Goal: Task Accomplishment & Management: Use online tool/utility

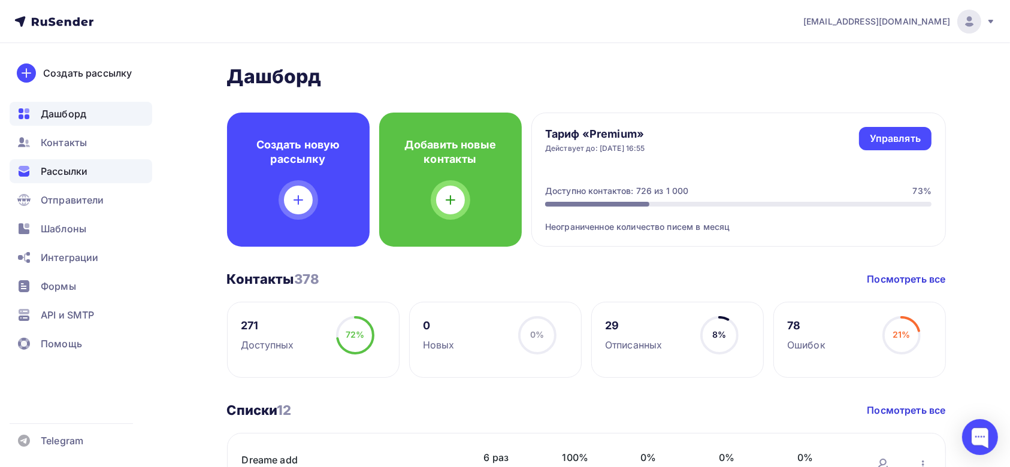
click at [92, 169] on div "Рассылки" at bounding box center [81, 171] width 143 height 24
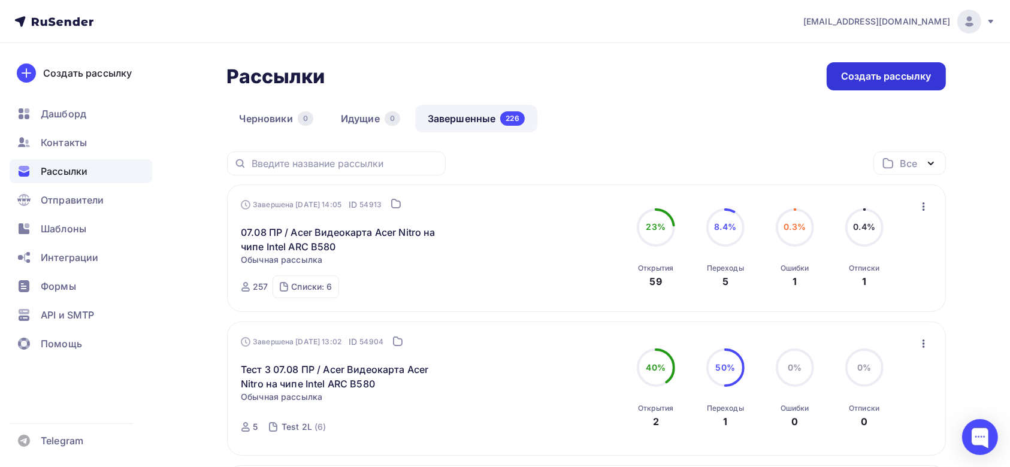
click at [863, 77] on div "Создать рассылку" at bounding box center [886, 77] width 90 height 14
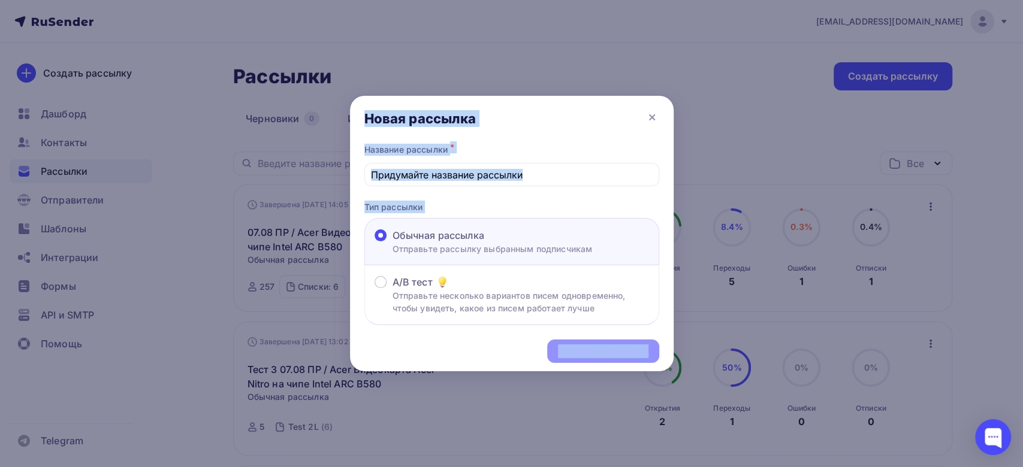
click at [980, 117] on div at bounding box center [511, 233] width 1023 height 467
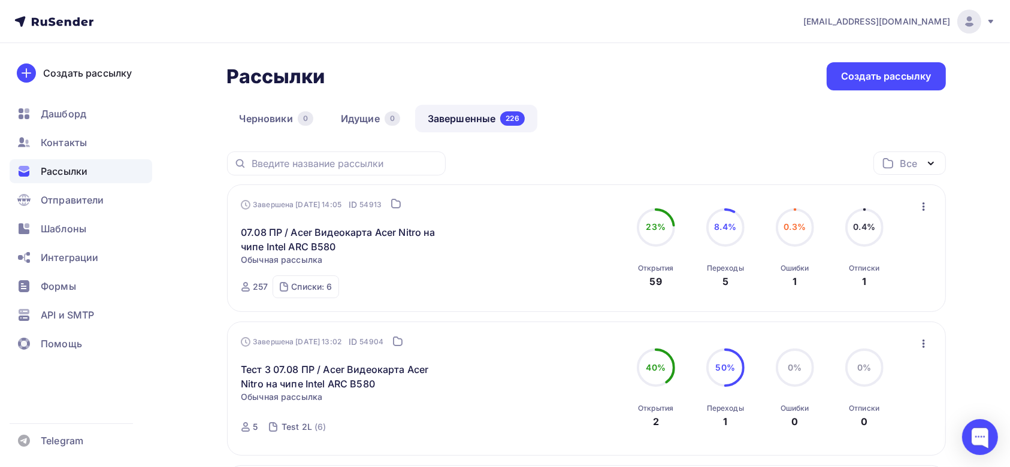
drag, startPoint x: 910, startPoint y: 210, endPoint x: 923, endPoint y: 209, distance: 13.2
click at [911, 210] on div "Завершена [DATE] 14:05 ID 54913 07.08 ПР / Acer Видеокарта Acer Nitro на чипе I…" at bounding box center [586, 248] width 691 height 99
click at [928, 209] on icon "button" at bounding box center [924, 207] width 14 height 14
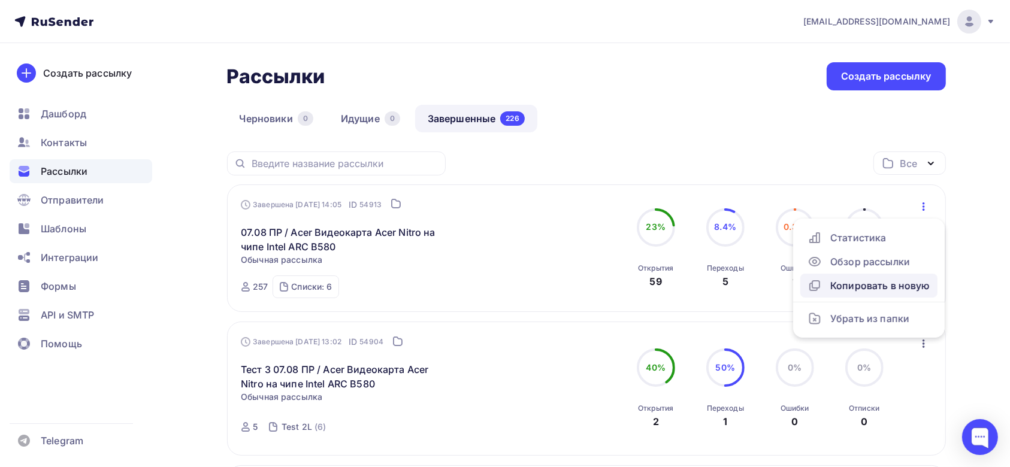
click at [913, 280] on div "Копировать в новую" at bounding box center [869, 286] width 123 height 14
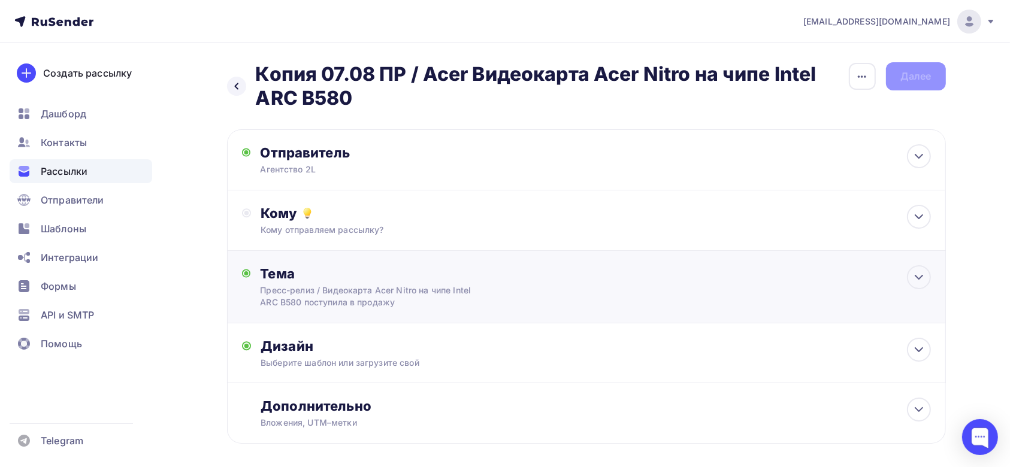
click at [473, 285] on div "Пресс-релиз / Видеокарта Acer Nitro на чипе Intel ARC B580 поступила в продажу" at bounding box center [366, 297] width 213 height 24
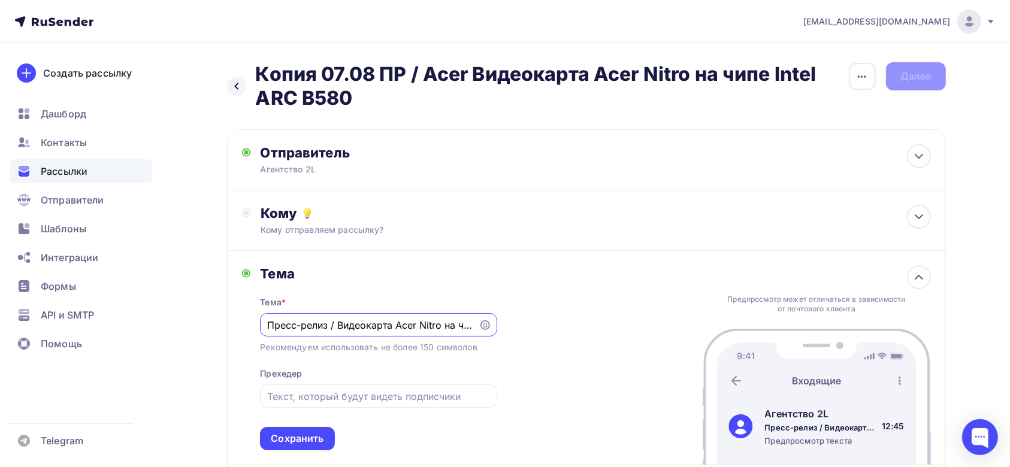
click at [337, 324] on input "Пресс-релиз / Видеокарта Acer Nitro на чипе Intel ARC B580 поступила в продажу" at bounding box center [369, 325] width 205 height 14
drag, startPoint x: 748, startPoint y: 316, endPoint x: 647, endPoint y: 337, distance: 103.5
click at [774, 317] on div "Тема Тема * Пресс-релиз / Видеокарта Acer Nitro на чипе Intel ARC B580 поступил…" at bounding box center [586, 358] width 719 height 215
paste input "Acer Nitro XV240YX1 — идеальный монитор для входа в киберспорт"
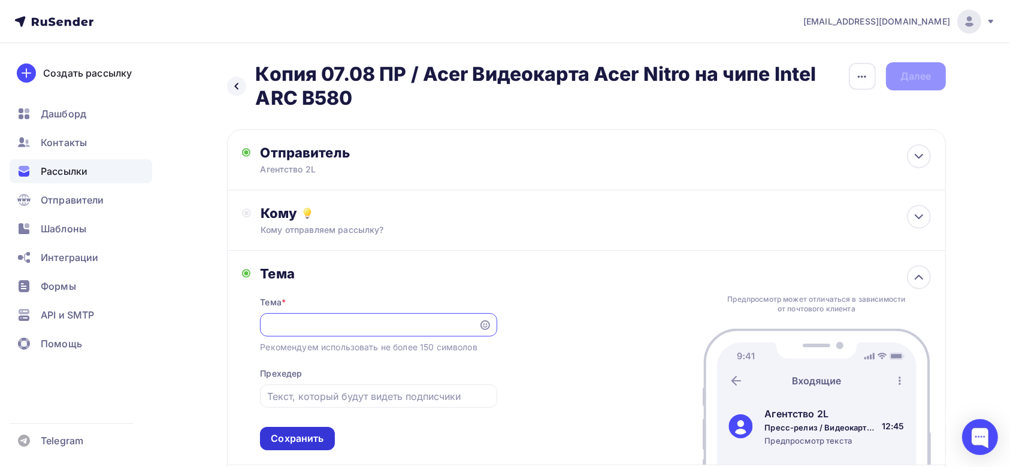
type input "Пресс-релиз / Видеокарта Acer Acer Nitro XV240YX1 — идеальный монитор для входа…"
click at [298, 432] on div "Сохранить" at bounding box center [297, 439] width 53 height 14
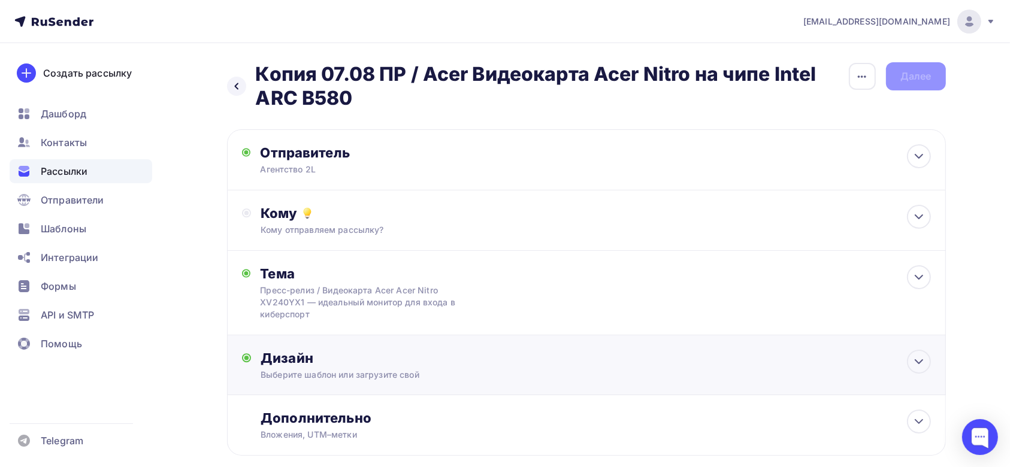
click at [415, 361] on div "Дизайн" at bounding box center [596, 358] width 670 height 17
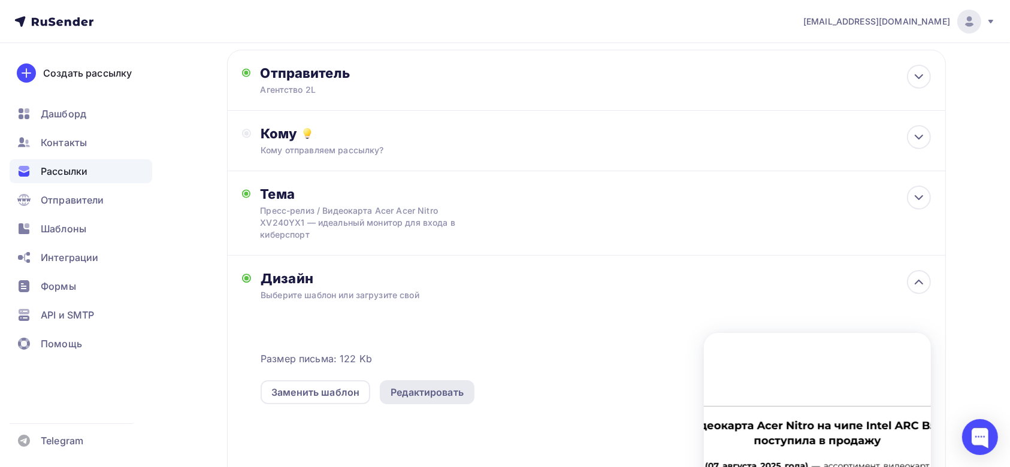
click at [426, 393] on div "Редактировать" at bounding box center [427, 392] width 73 height 14
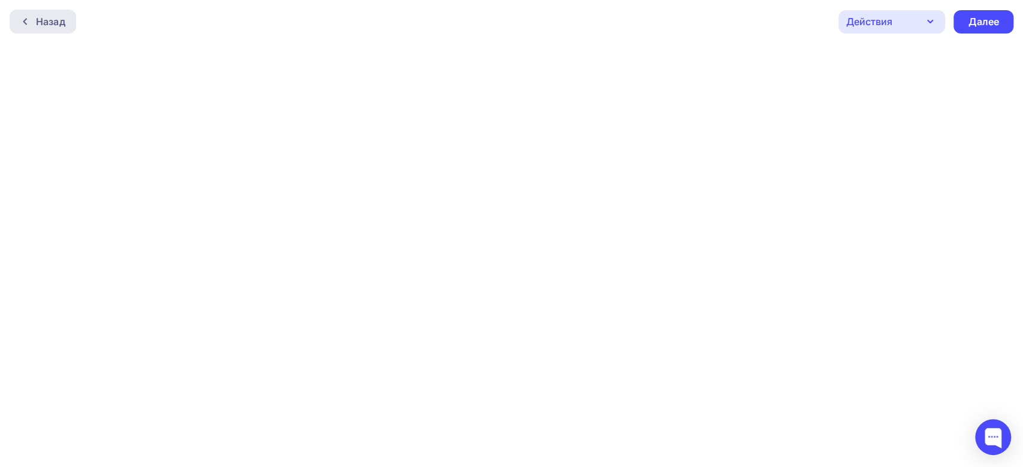
click at [47, 31] on div "Назад" at bounding box center [43, 22] width 67 height 24
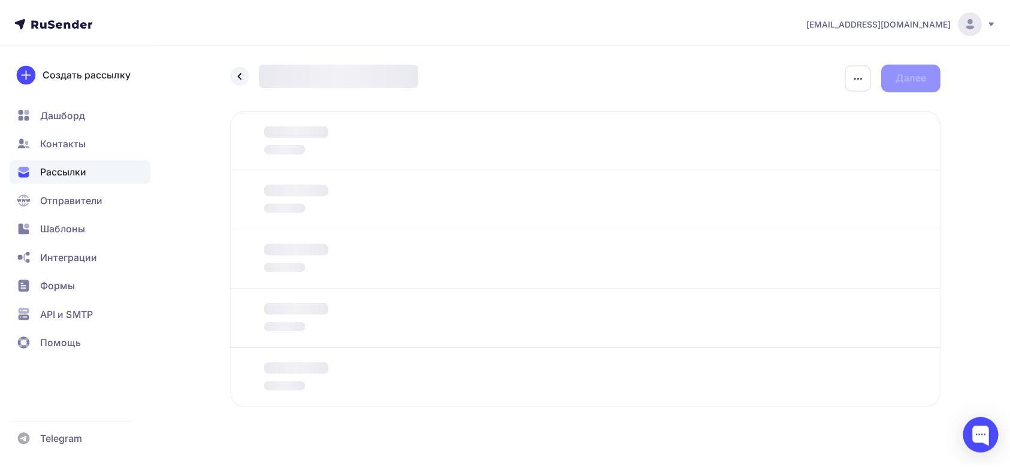
scroll to position [19, 0]
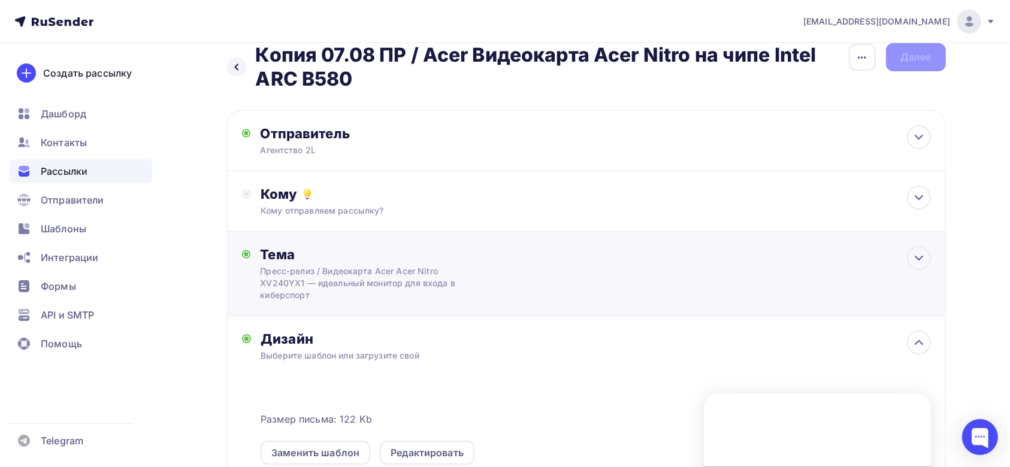
click at [535, 278] on div "Тема Пресс-релиз / Видеокарта Acer Acer Nitro XV240YX1 — идеальный монитор для …" at bounding box center [586, 274] width 719 height 84
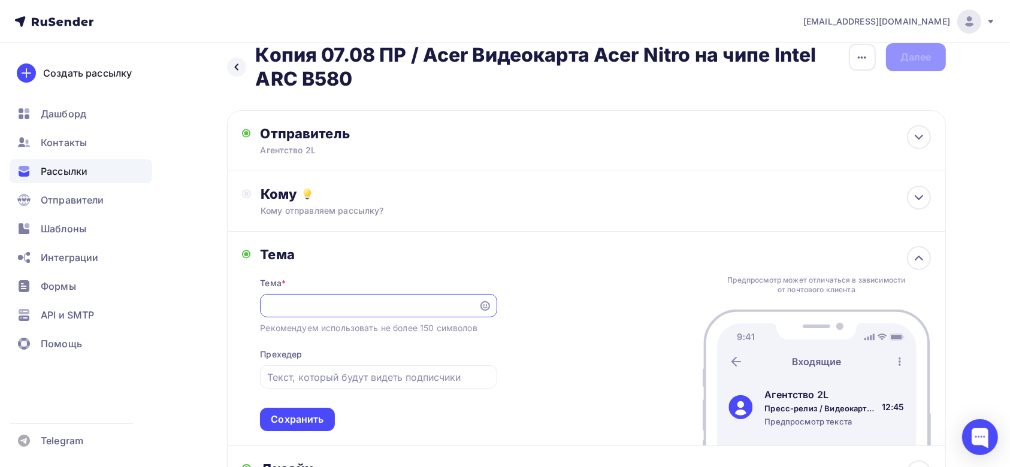
scroll to position [0, 0]
click at [552, 261] on div "Тема Тема * Пресс-релиз / Видеокарта Acer Acer Nitro XV240YX1 — идеальный монит…" at bounding box center [586, 339] width 719 height 215
click at [304, 413] on div "Сохранить" at bounding box center [297, 420] width 53 height 14
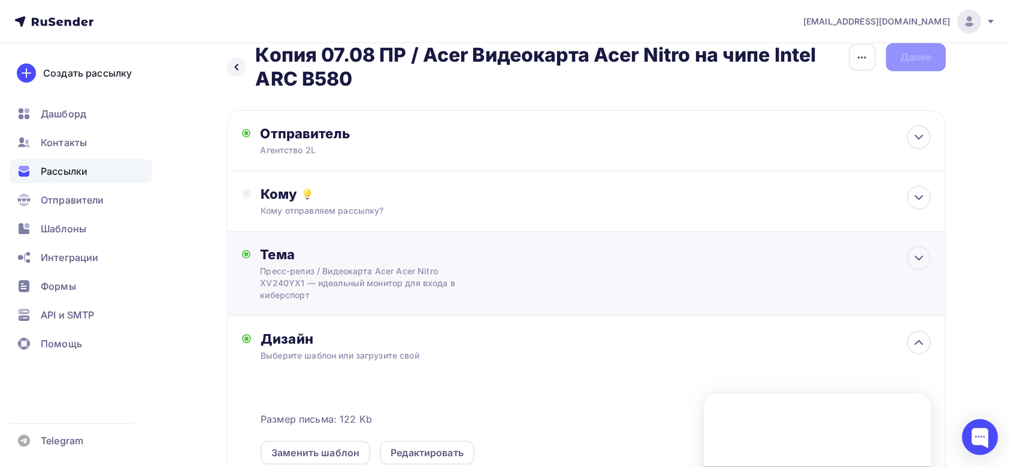
click at [468, 265] on div "Пресс-релиз / Видеокарта Acer Acer Nitro XV240YX1 — идеальный монитор для входа…" at bounding box center [366, 283] width 213 height 36
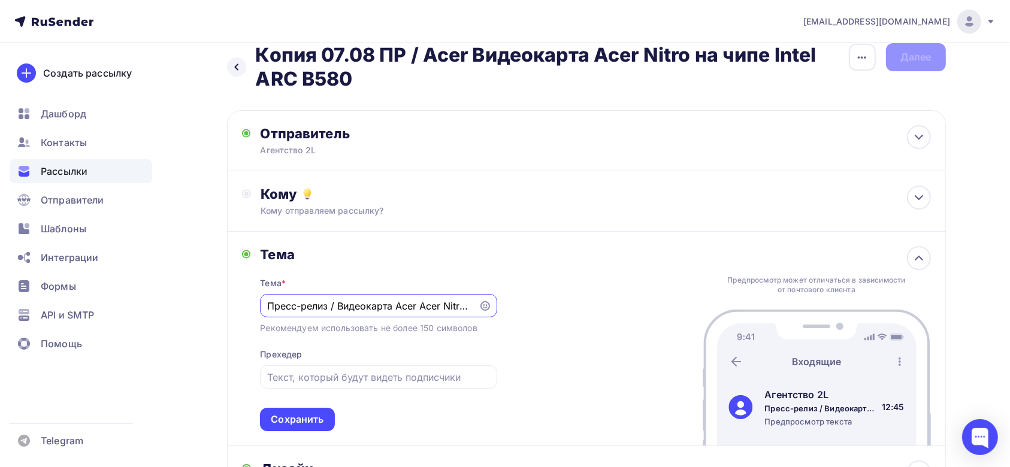
drag, startPoint x: 330, startPoint y: 307, endPoint x: 200, endPoint y: 310, distance: 130.7
click at [200, 310] on div "Назад Копия 07.08 ПР / Acer Видеокарта Acer Nitro на чипе Intel ARC B580 Копия …" at bounding box center [505, 436] width 982 height 825
click at [395, 303] on input "Пресс-релиз / Видеокарта Acer Acer Nitro XV240YX1 — идеальный монитор для входа…" at bounding box center [369, 306] width 205 height 14
drag, startPoint x: 387, startPoint y: 303, endPoint x: 337, endPoint y: 310, distance: 50.9
click at [337, 310] on input "Пресс-релиз / Видеокарта Acer Acer Nitro XV240YX1 — идеальный монитор для входа…" at bounding box center [369, 306] width 205 height 14
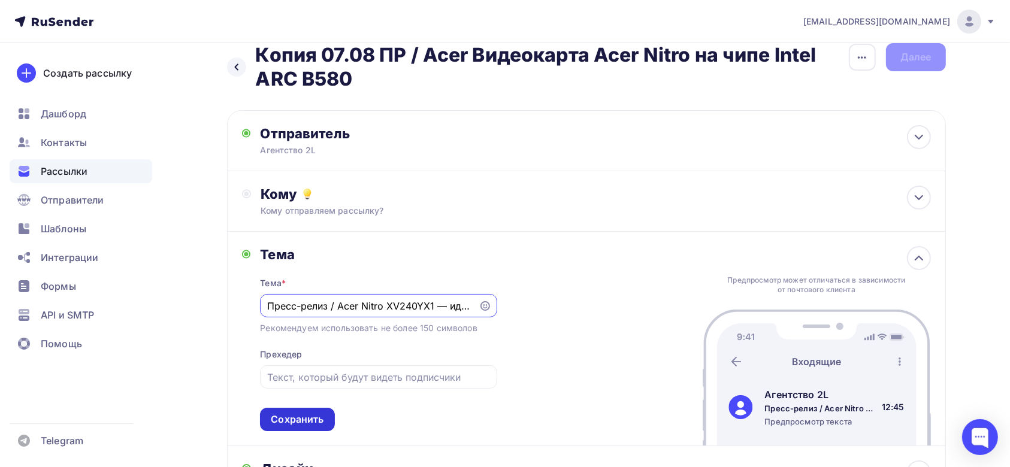
type input "Пресс-релиз / Acer Nitro XV240YX1 — идеальный монитор для входа в киберспорт"
click at [307, 424] on div "Сохранить" at bounding box center [297, 420] width 53 height 14
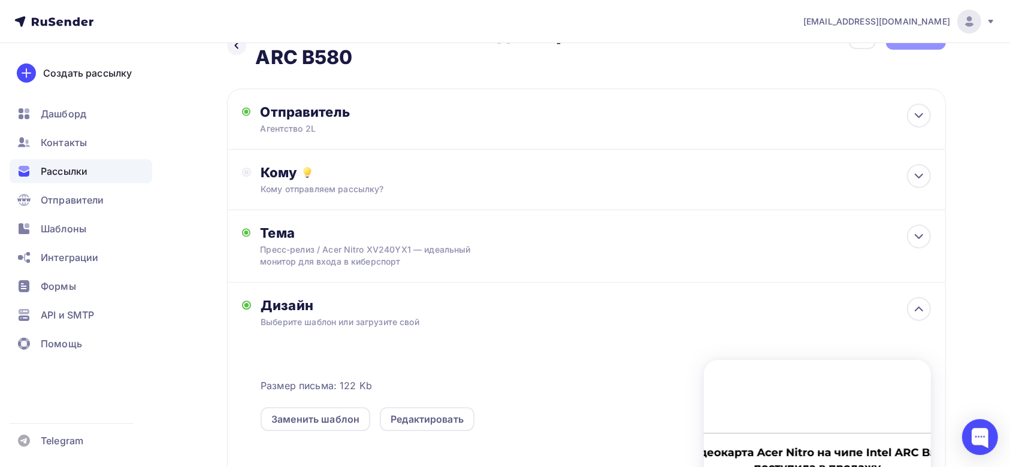
scroll to position [99, 0]
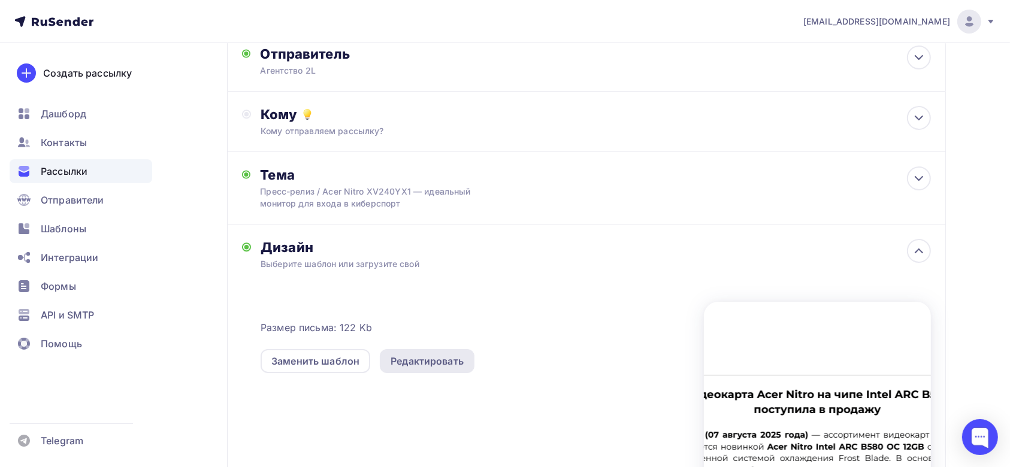
click at [395, 364] on div "Редактировать" at bounding box center [427, 361] width 73 height 14
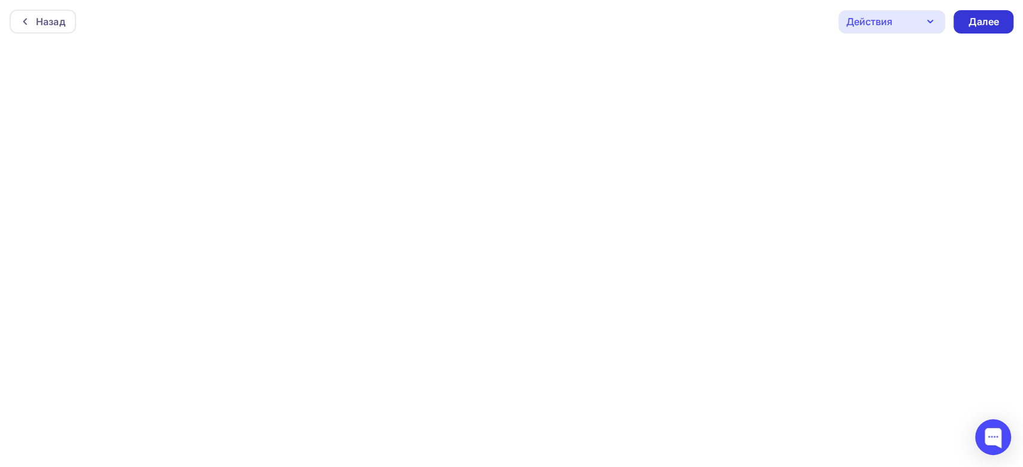
click at [986, 21] on div "Далее" at bounding box center [983, 22] width 31 height 14
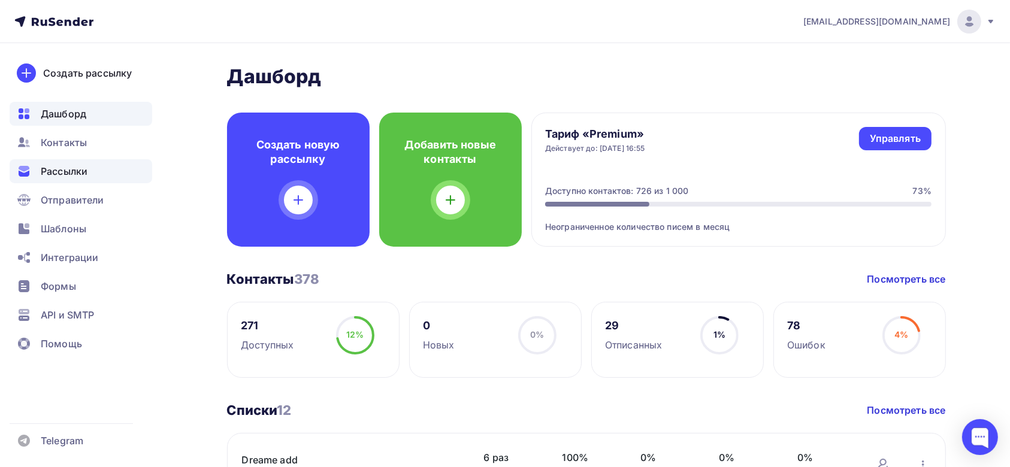
click at [71, 169] on span "Рассылки" at bounding box center [64, 171] width 47 height 14
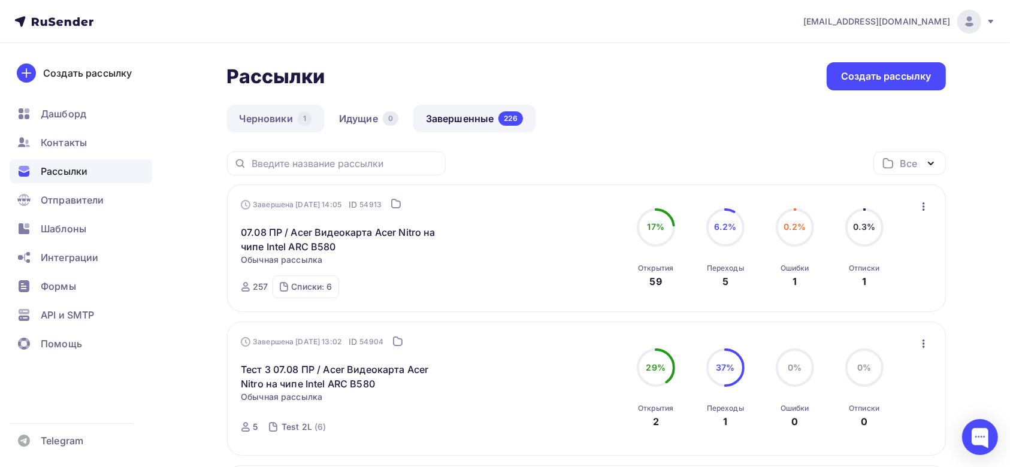
click at [283, 119] on link "Черновики 1" at bounding box center [275, 119] width 97 height 28
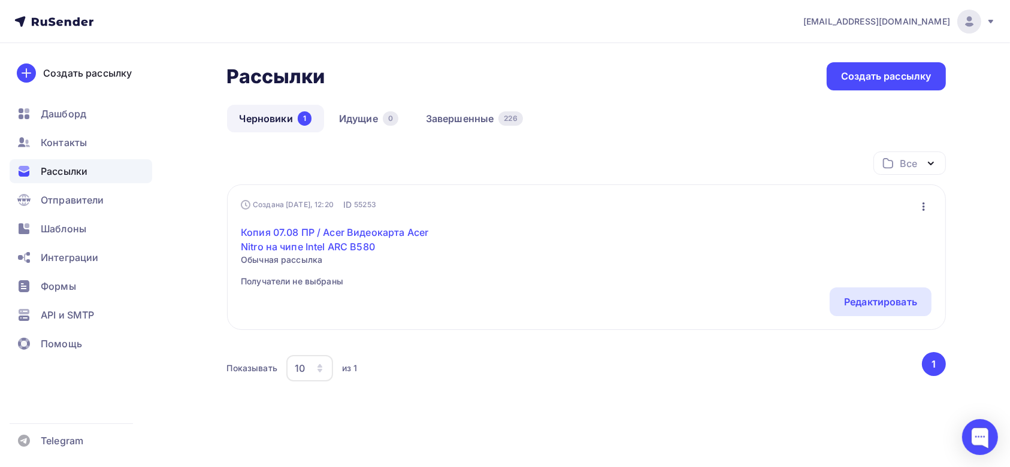
click at [369, 234] on link "Копия 07.08 ПР / Acer Видеокарта Acer Nitro на чипе Intel ARC B580" at bounding box center [344, 239] width 206 height 29
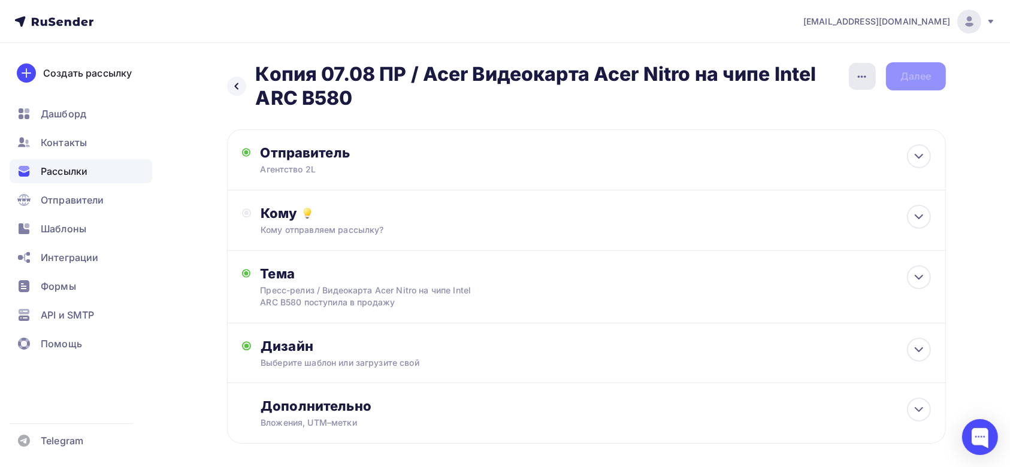
click at [869, 83] on div "button" at bounding box center [862, 76] width 27 height 27
click at [820, 131] on div "Переименовать рассылку" at bounding box center [799, 138] width 149 height 14
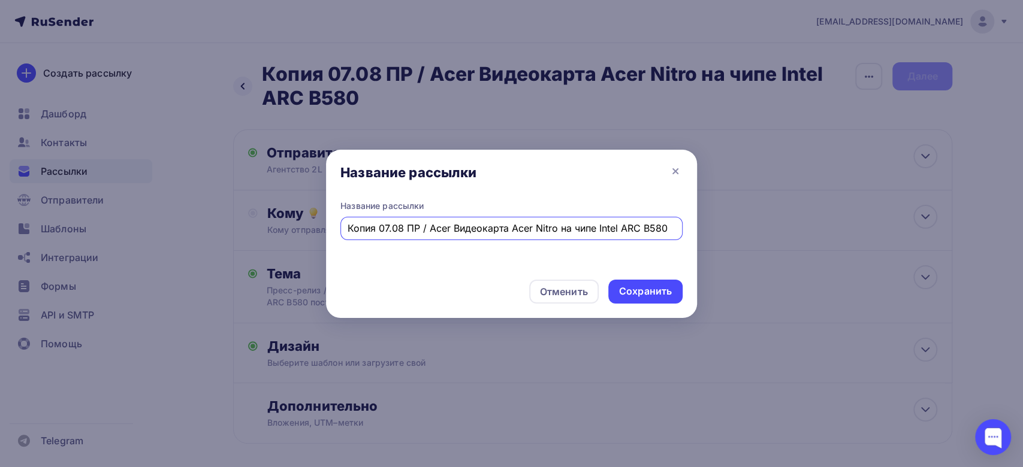
drag, startPoint x: 427, startPoint y: 229, endPoint x: 895, endPoint y: 255, distance: 468.7
click at [895, 255] on div "Название рассылки Название рассылки Копия 07.08 ПР / Acer Видеокарта Acer Nitro…" at bounding box center [511, 233] width 1023 height 467
paste input "Nitro XV240YX1 —"
drag, startPoint x: 374, startPoint y: 230, endPoint x: 284, endPoint y: 224, distance: 90.1
click at [284, 224] on div "Название рассылки Название рассылки Копия 07.08 ПР / Acer Nitro XV240YX1 Отмени…" at bounding box center [511, 233] width 1023 height 467
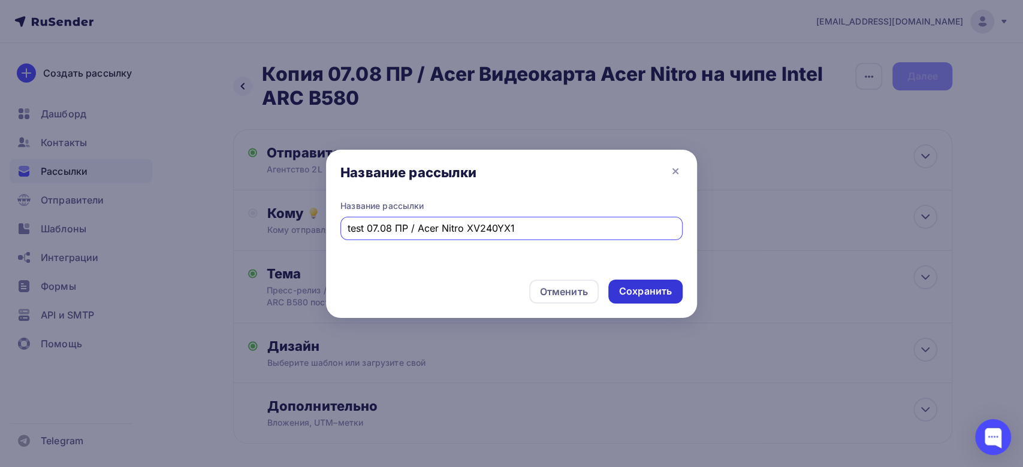
type input "test 07.08 ПР / Acer Nitro XV240YX1"
click at [641, 301] on div "Сохранить" at bounding box center [645, 292] width 74 height 24
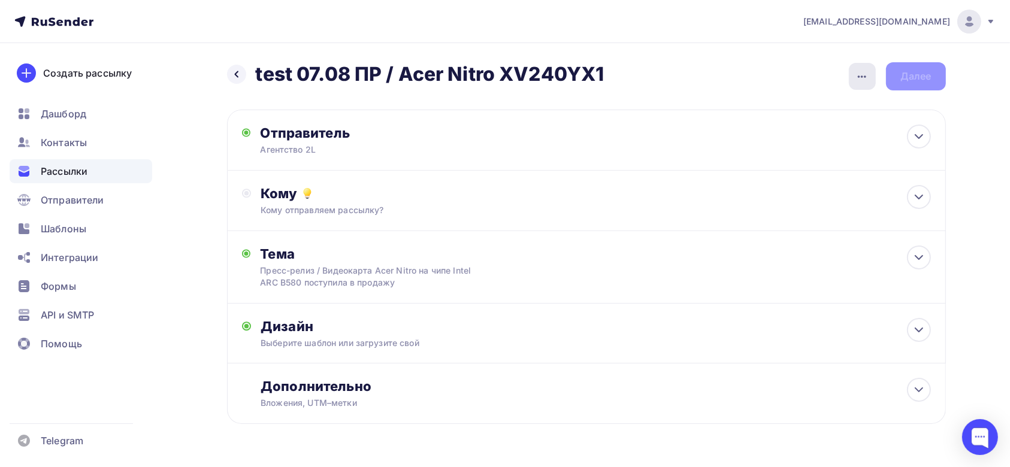
click at [867, 68] on div "button" at bounding box center [862, 76] width 27 height 27
click at [820, 132] on div "Переименовать рассылку" at bounding box center [799, 138] width 149 height 14
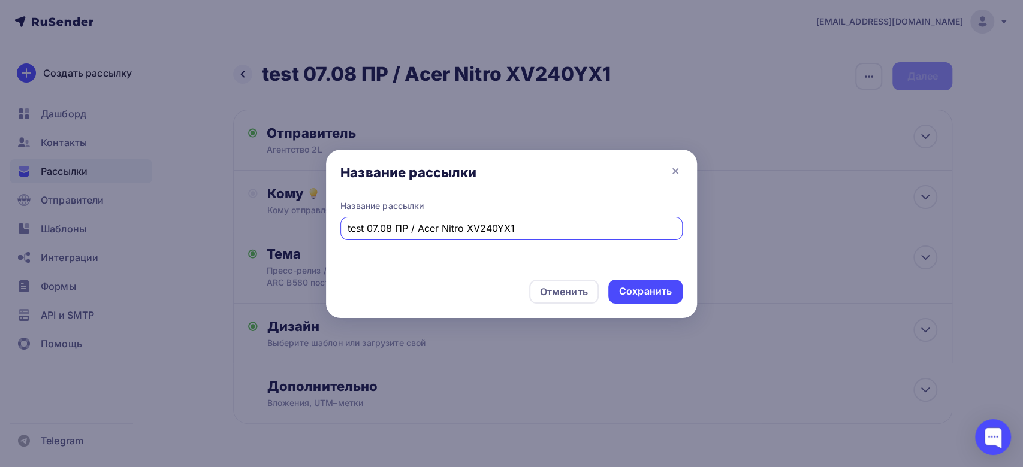
click at [373, 230] on input "test 07.08 ПР / Acer Nitro XV240YX1" at bounding box center [512, 228] width 328 height 14
type input "test 11.08 ПР / Acer Nitro XV240YX1"
click at [635, 299] on div "Сохранить" at bounding box center [645, 292] width 74 height 24
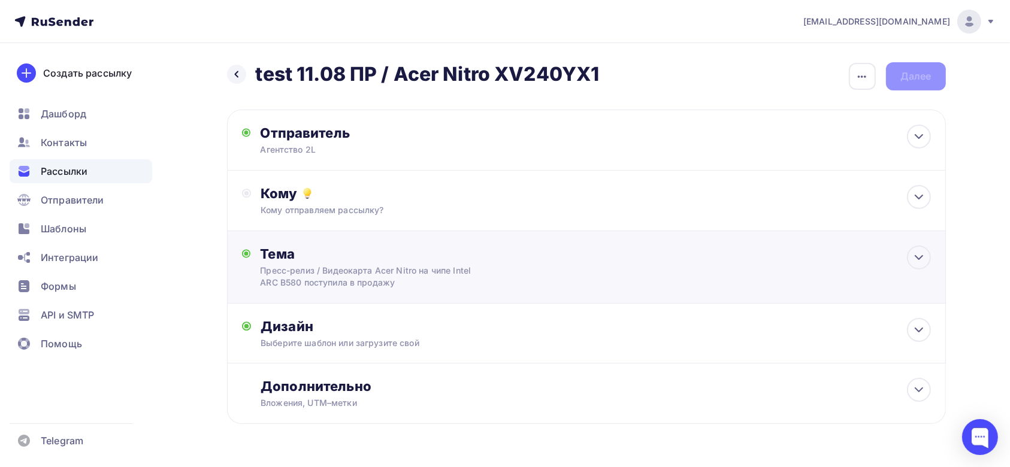
click at [493, 250] on div "Тема" at bounding box center [378, 254] width 237 height 17
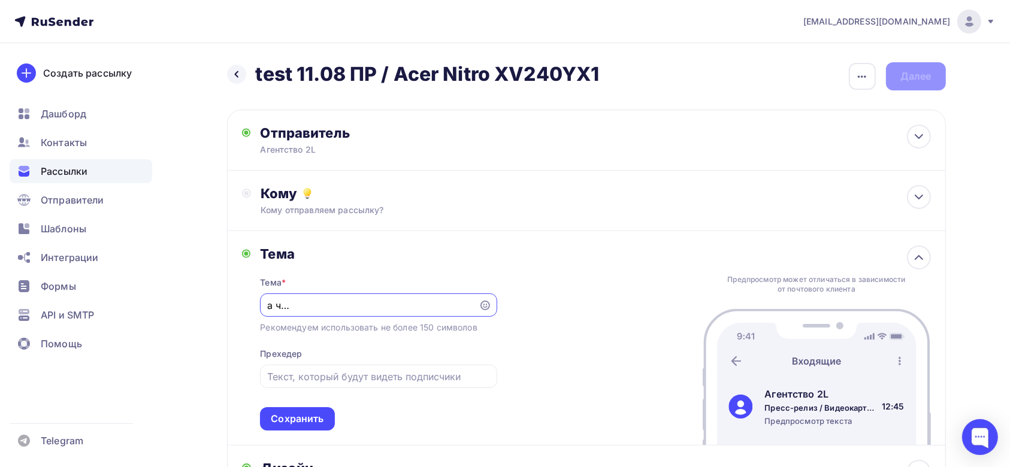
drag, startPoint x: 339, startPoint y: 305, endPoint x: 771, endPoint y: 316, distance: 431.6
click at [771, 316] on div "Тема Тема * Пресс-релиз / Видеокарта Acer Nitro на чипе Intel ARC B580 поступил…" at bounding box center [586, 338] width 719 height 215
paste input "Acer Nitro XV240YX1 — идеальный монитор для входа в киберспорт"
type input "Пресс-релиз / Acer Nitro XV240YX1 — идеальный монитор для входа в киберспорт"
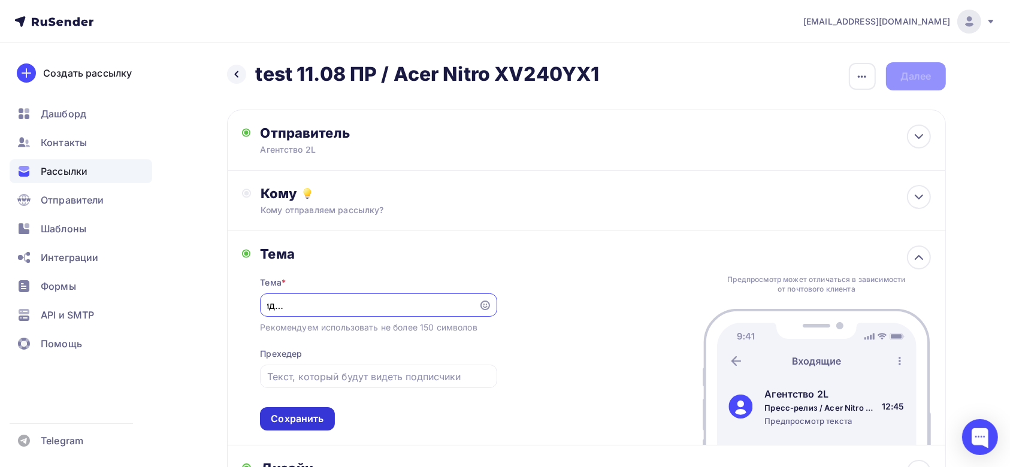
click at [307, 421] on div "Сохранить" at bounding box center [297, 419] width 53 height 14
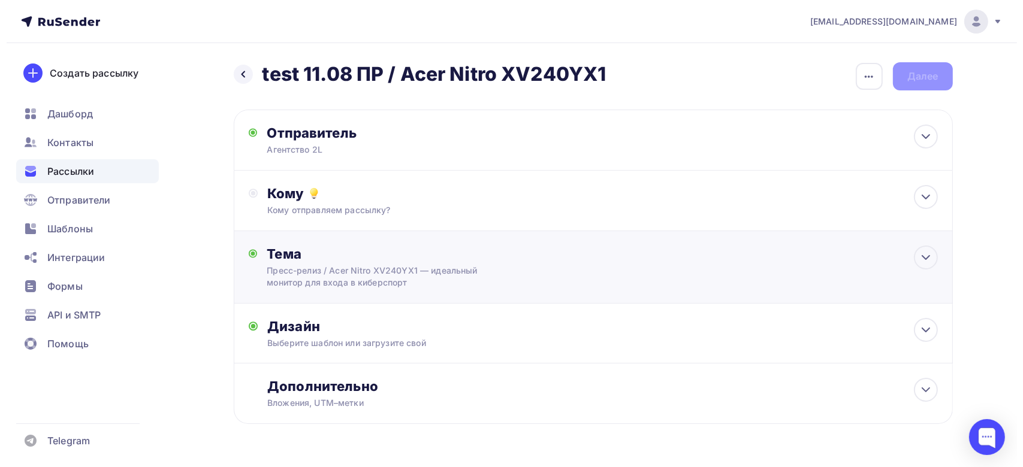
scroll to position [0, 0]
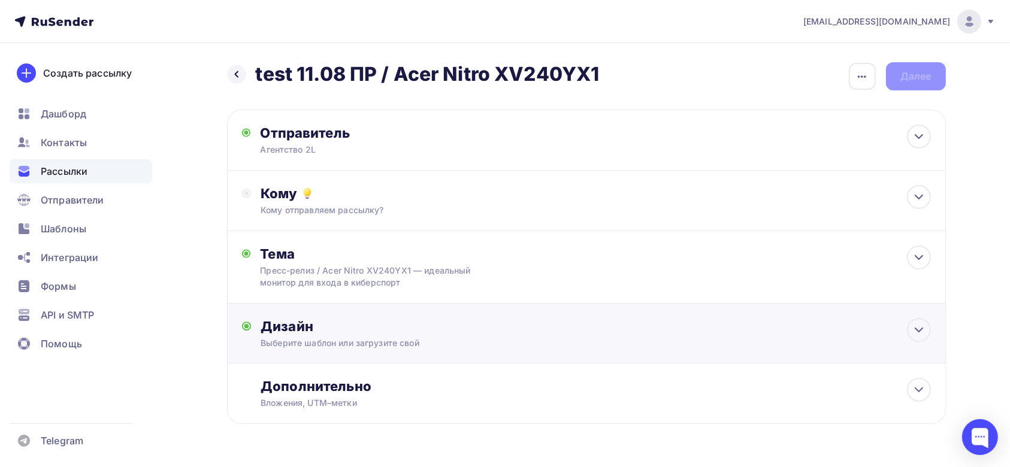
click at [384, 341] on div "Выберите шаблон или загрузите свой" at bounding box center [562, 343] width 603 height 12
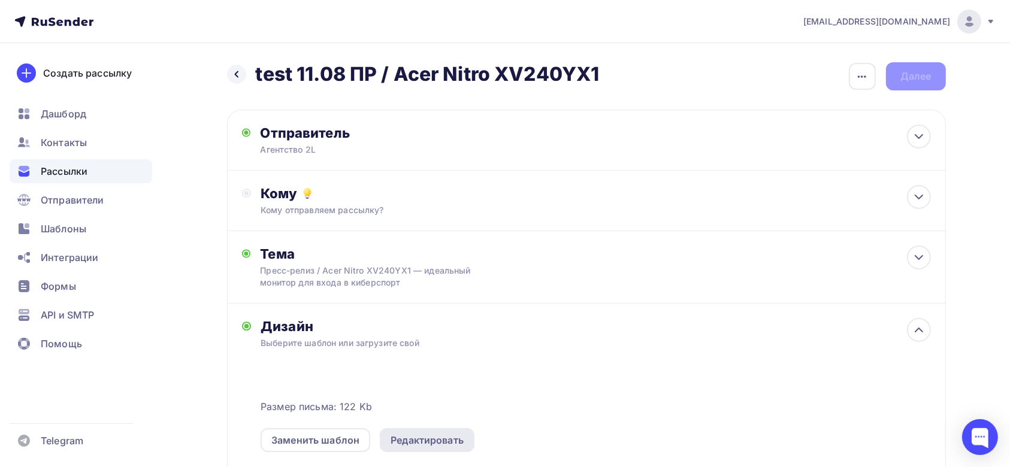
click at [446, 437] on div "Редактировать" at bounding box center [427, 440] width 73 height 14
